Goal: Check status: Check status

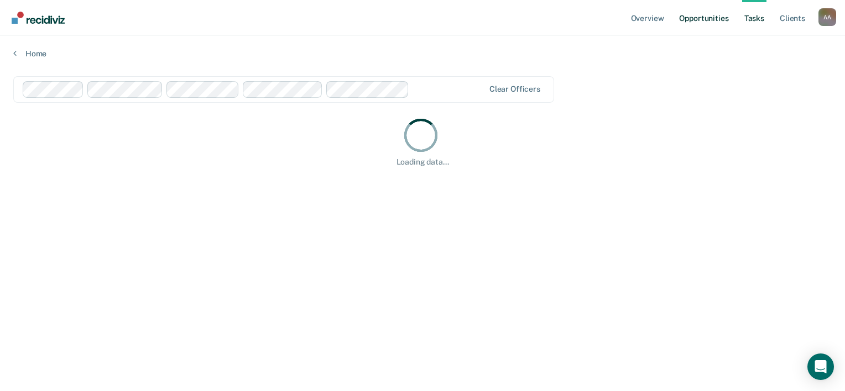
click at [719, 20] on link "Opportunities" at bounding box center [704, 17] width 54 height 35
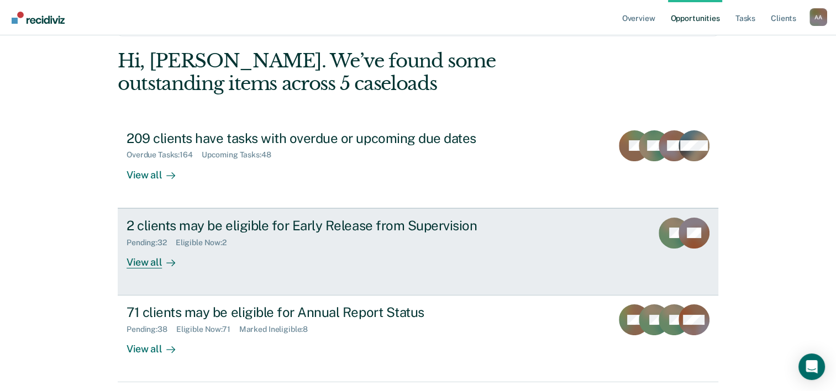
scroll to position [78, 0]
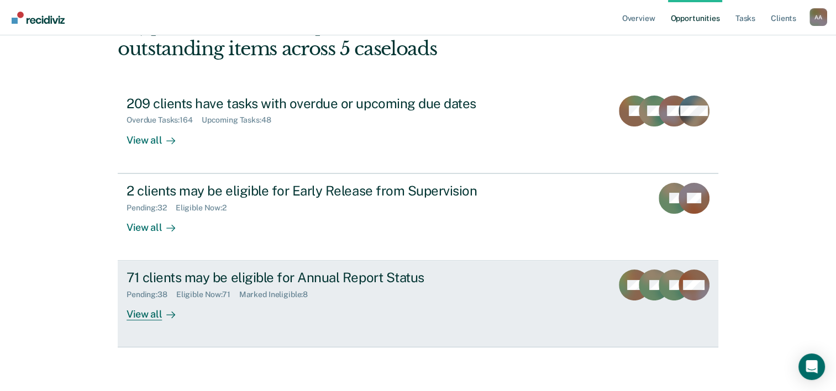
click at [670, 277] on icon at bounding box center [681, 278] width 46 height 41
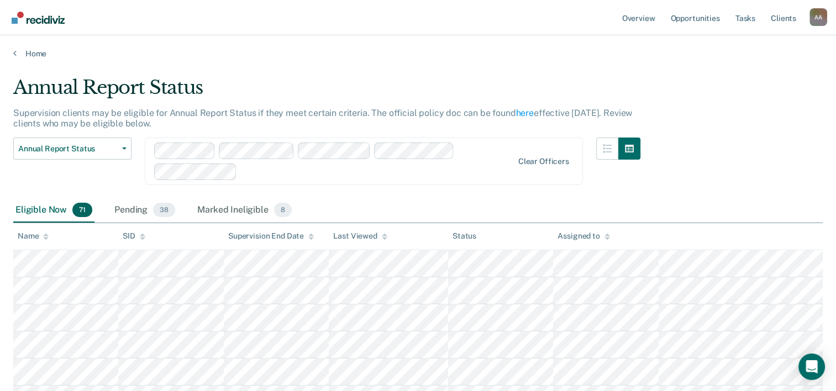
click at [607, 237] on icon at bounding box center [608, 238] width 6 height 3
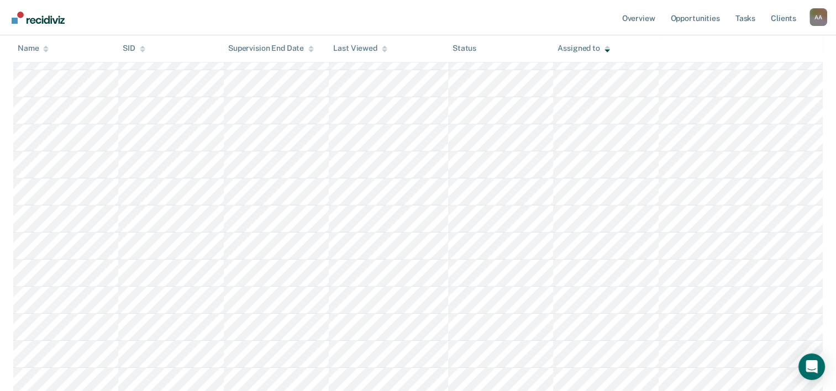
scroll to position [36, 0]
